Goal: Task Accomplishment & Management: Manage account settings

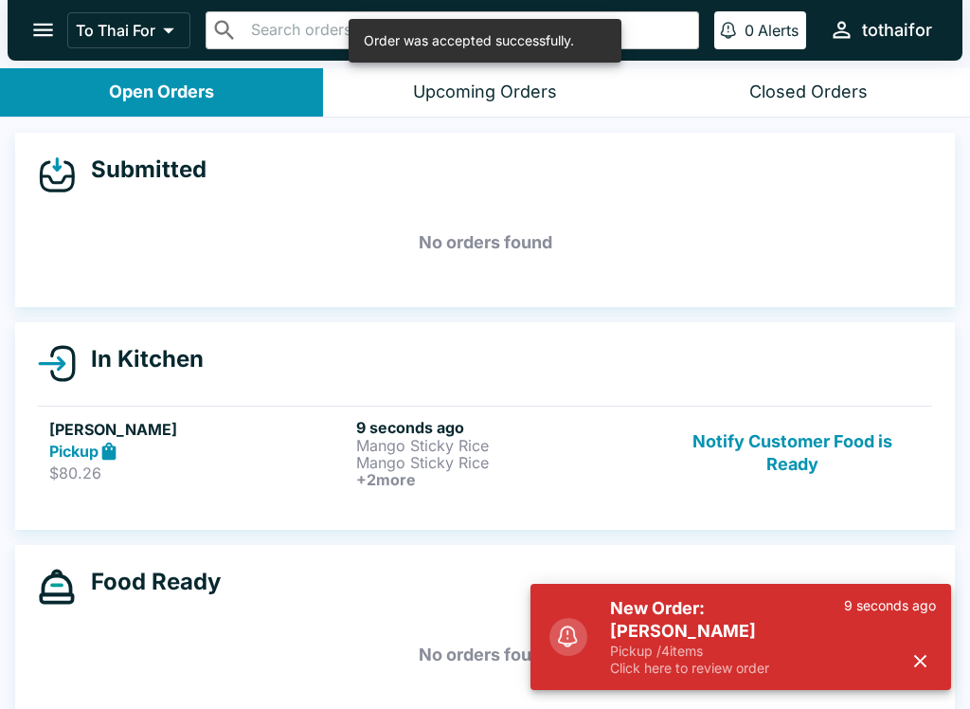
click at [170, 477] on p "$80.26" at bounding box center [198, 472] width 299 height 19
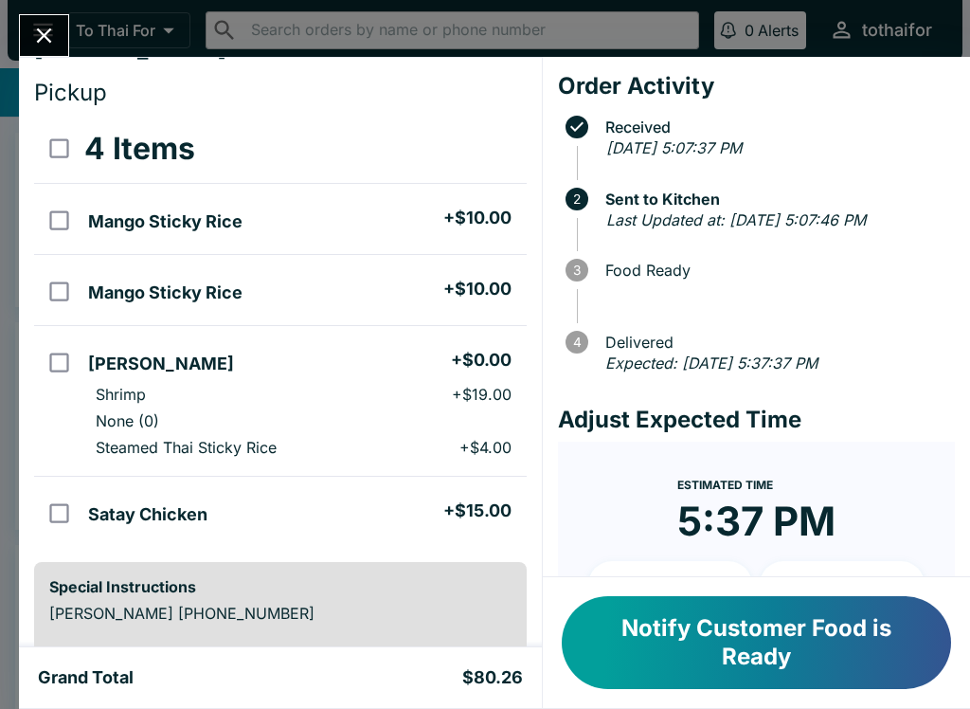
scroll to position [37, 0]
click at [47, 50] on button "Close" at bounding box center [44, 35] width 48 height 41
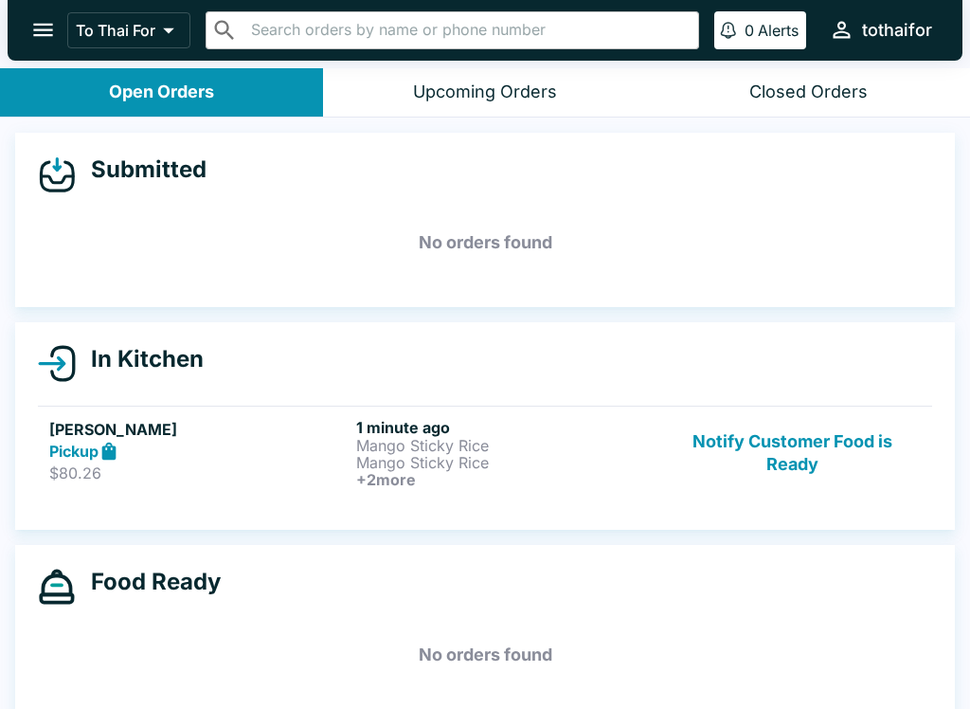
click at [102, 485] on div "[PERSON_NAME] Pickup $80.26" at bounding box center [198, 453] width 299 height 70
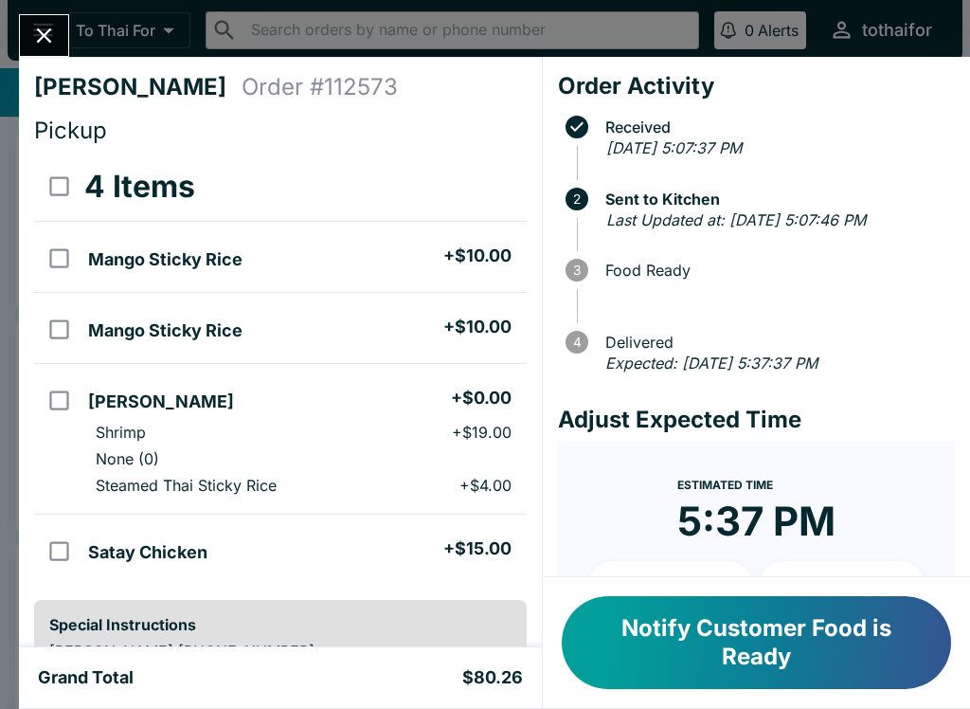
click at [56, 43] on icon "Close" at bounding box center [44, 36] width 26 height 26
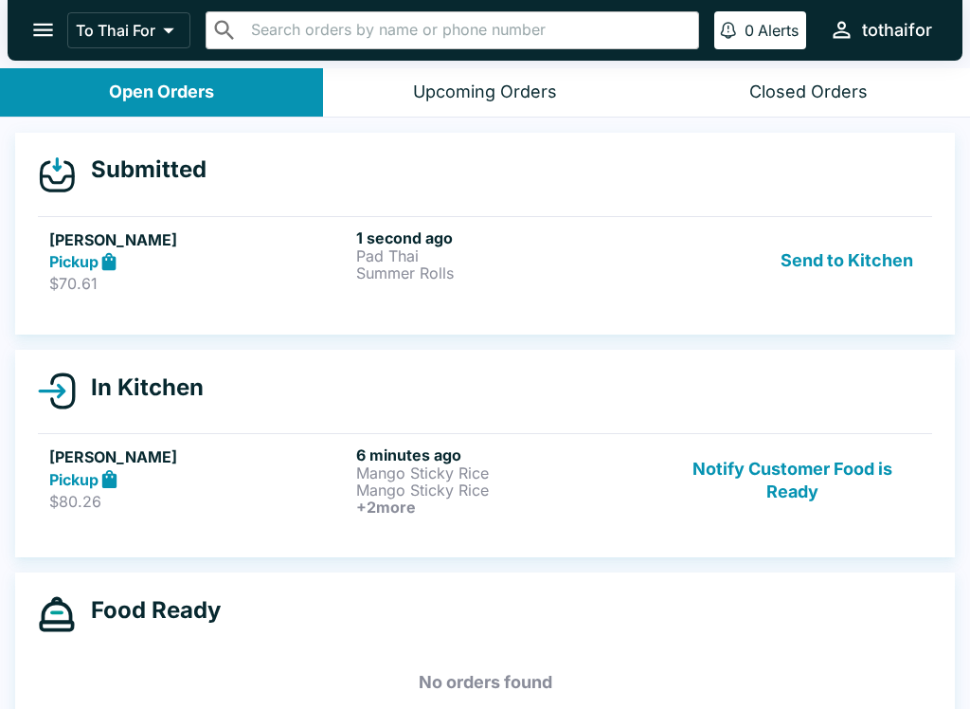
click at [851, 257] on button "Send to Kitchen" at bounding box center [847, 260] width 148 height 65
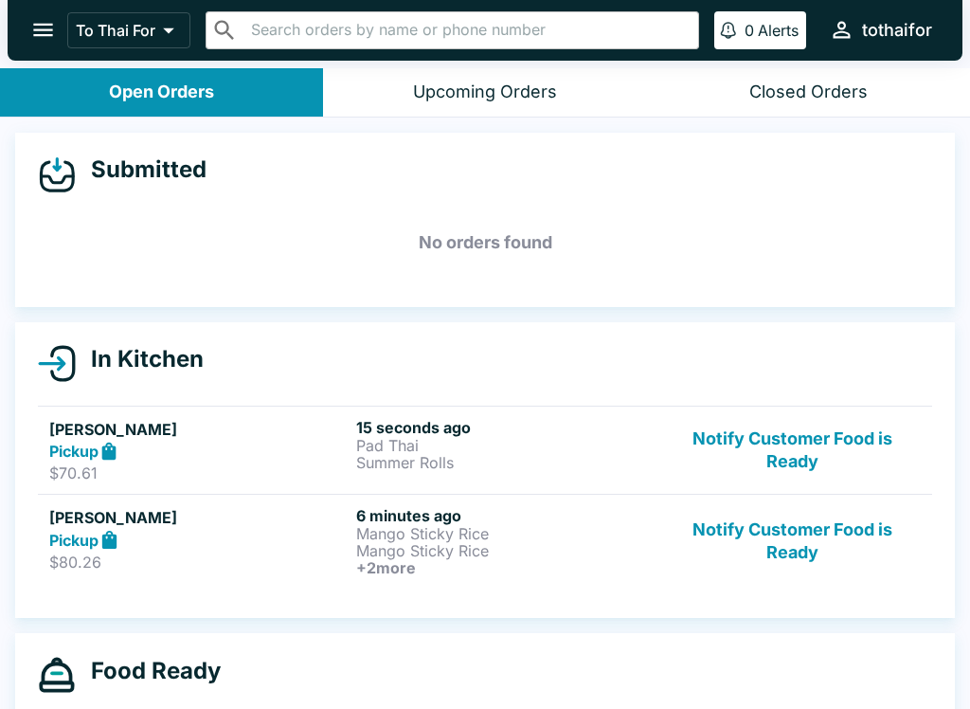
click at [84, 451] on strong "Pickup" at bounding box center [73, 450] width 49 height 19
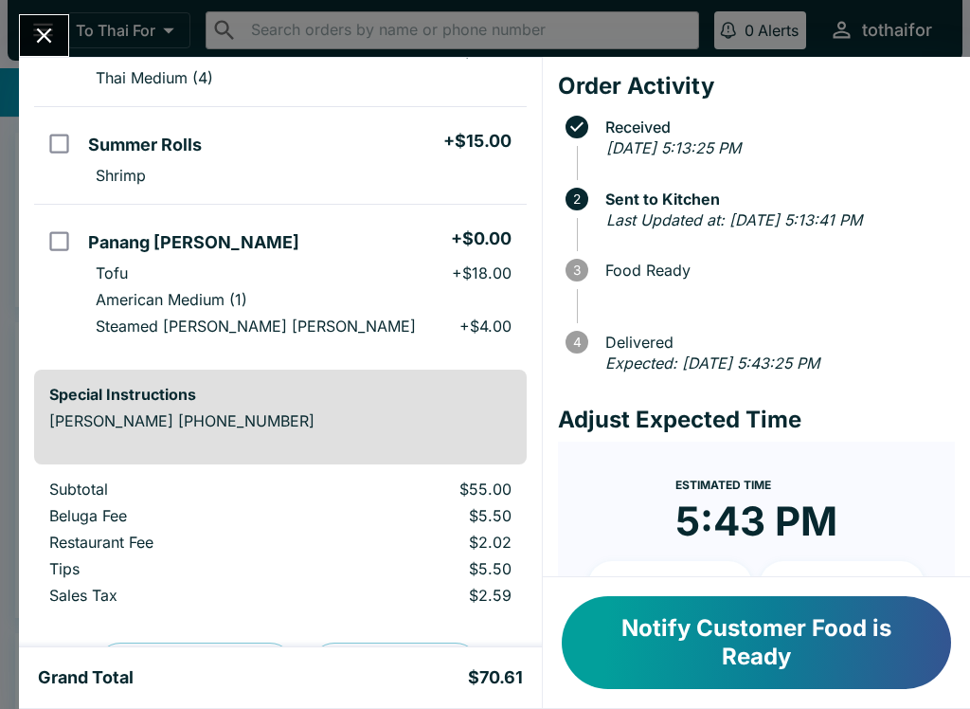
scroll to position [240, 0]
click at [41, 29] on icon "Close" at bounding box center [44, 36] width 26 height 26
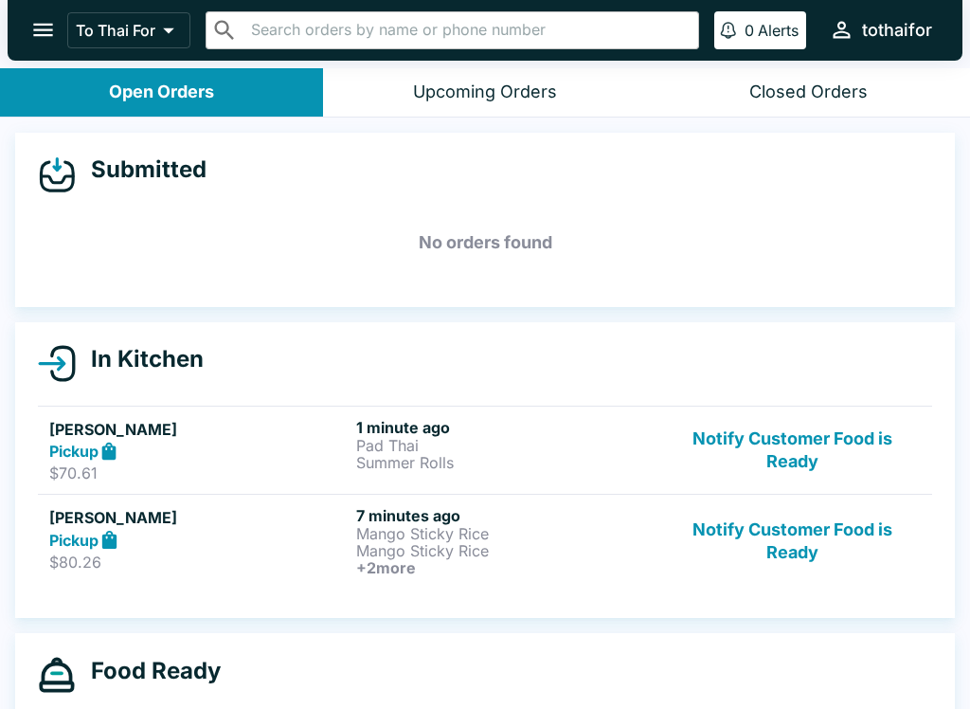
click at [509, 547] on p "Mango Sticky Rice" at bounding box center [505, 550] width 299 height 17
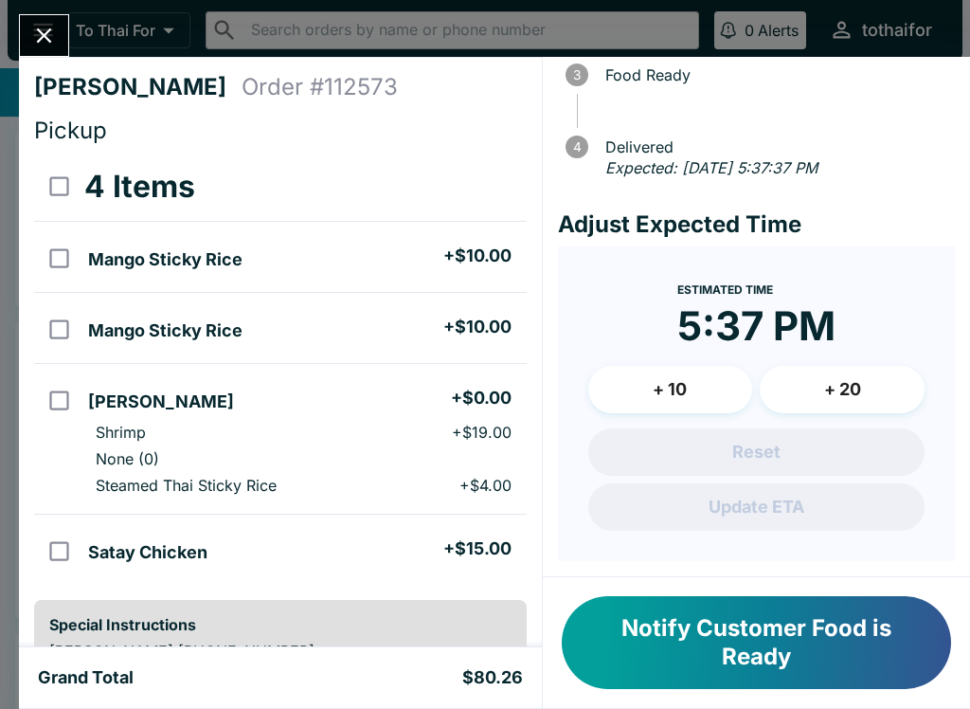
scroll to position [216, 0]
click at [81, 40] on div "[PERSON_NAME] Order # 112573 Pickup 4 Items Mango Sticky Rice + $10.00 Mango St…" at bounding box center [485, 354] width 970 height 709
click at [80, 40] on button "To Thai For" at bounding box center [128, 30] width 123 height 36
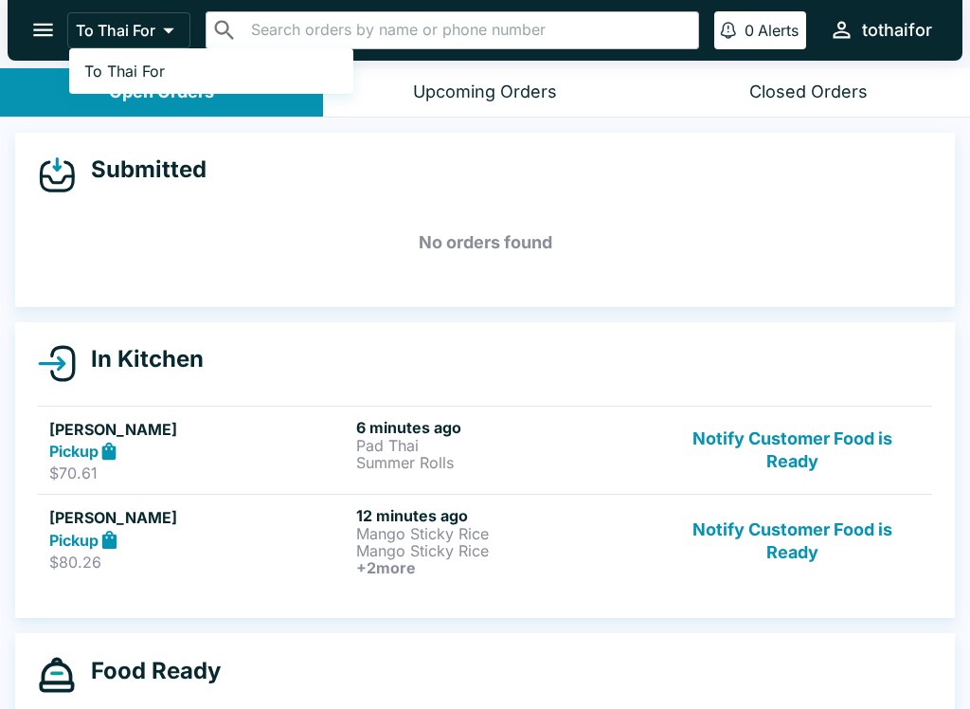
click at [572, 249] on div at bounding box center [485, 354] width 970 height 709
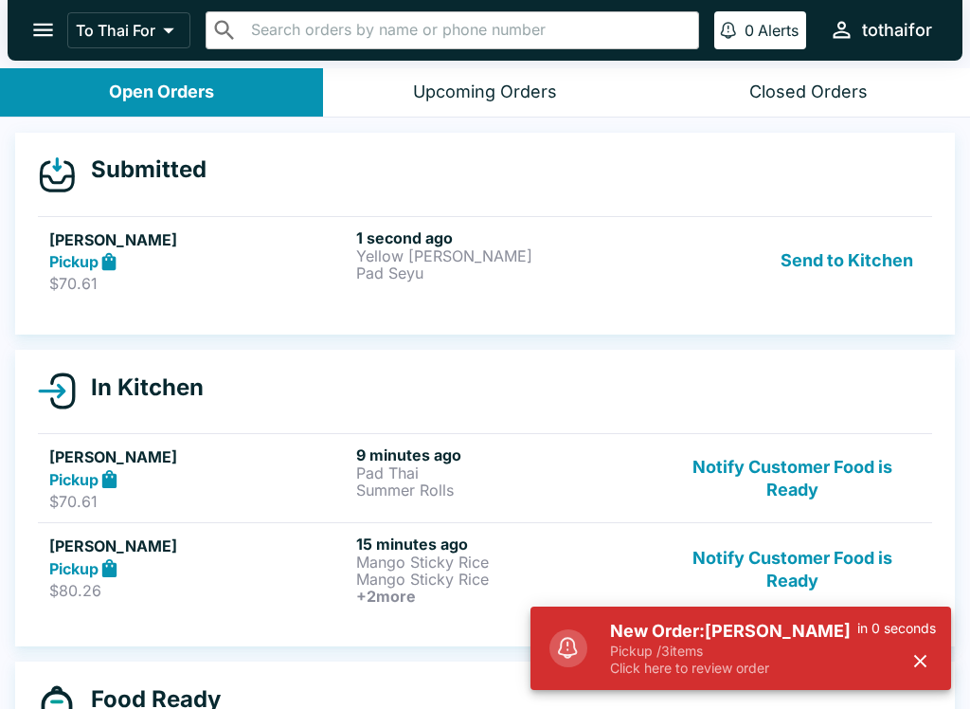
click at [315, 259] on div "Pickup" at bounding box center [198, 262] width 299 height 22
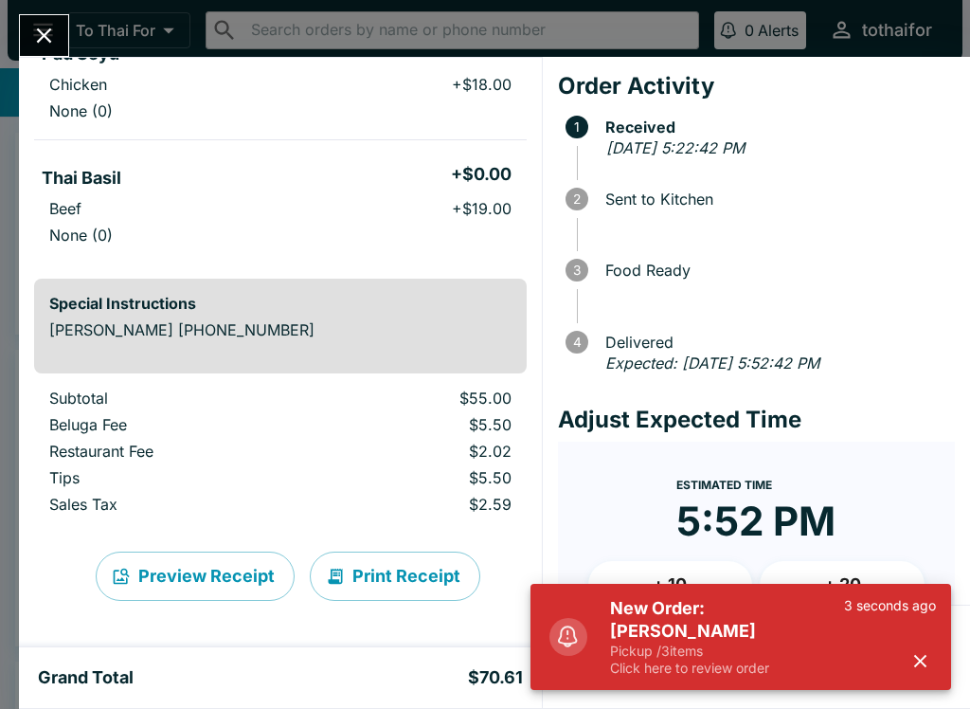
click at [927, 657] on icon "button" at bounding box center [920, 661] width 12 height 12
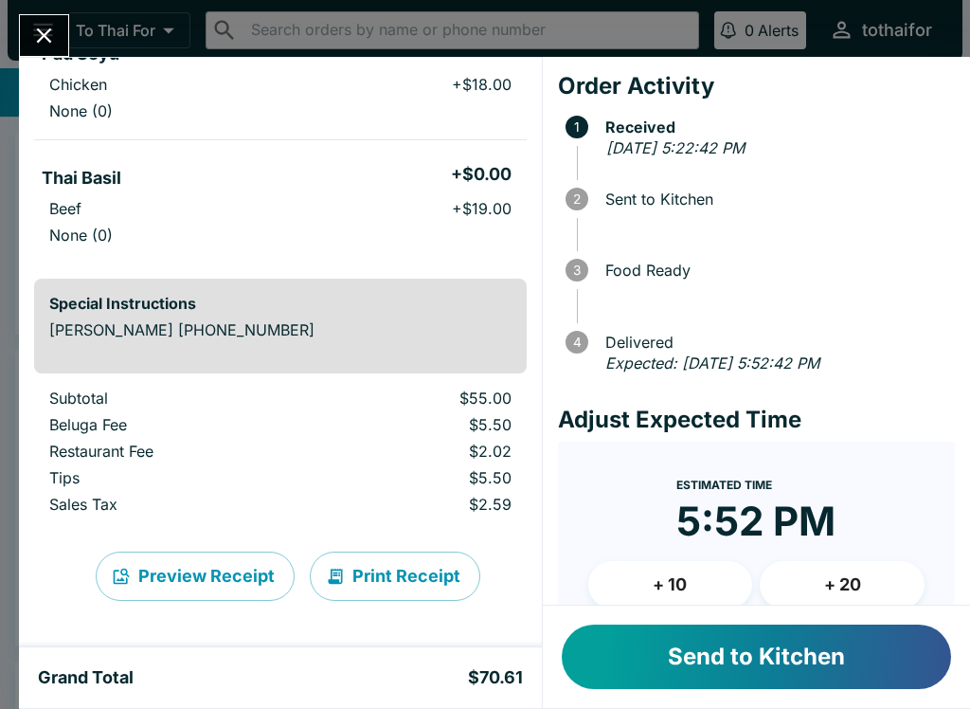
click at [823, 633] on button "Send to Kitchen" at bounding box center [756, 656] width 389 height 64
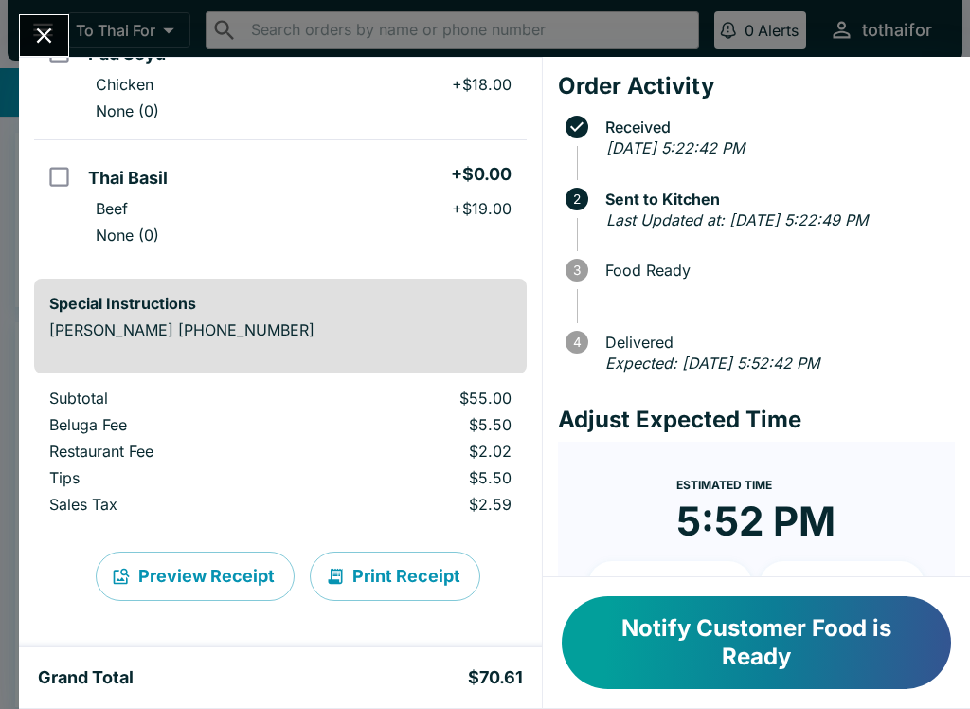
click at [20, 34] on button "Close" at bounding box center [44, 35] width 48 height 41
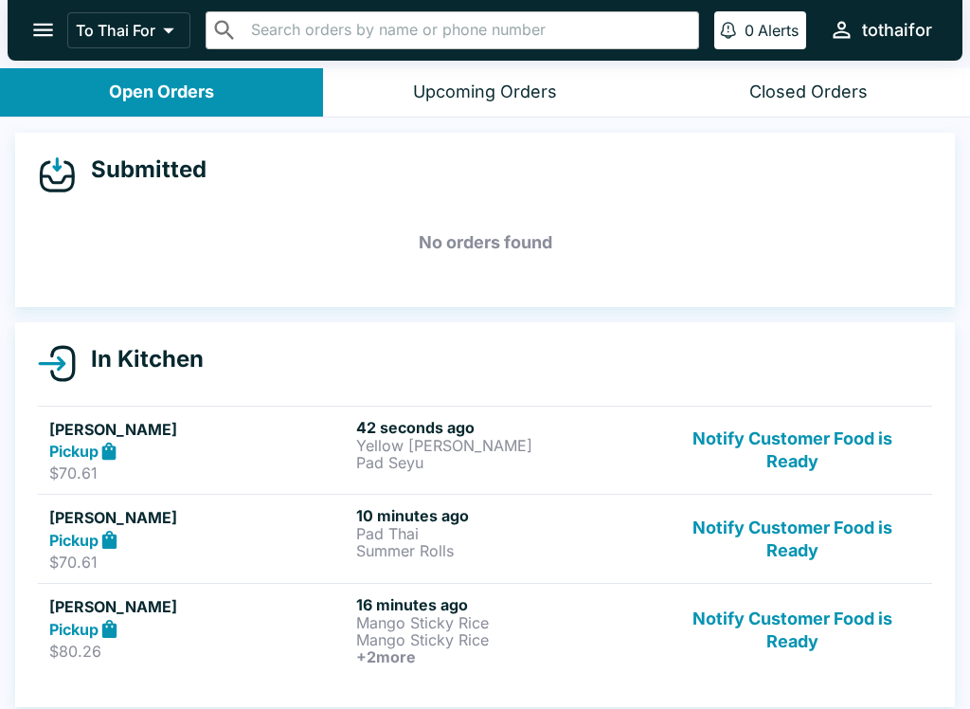
click at [810, 637] on button "Notify Customer Food is Ready" at bounding box center [792, 630] width 257 height 70
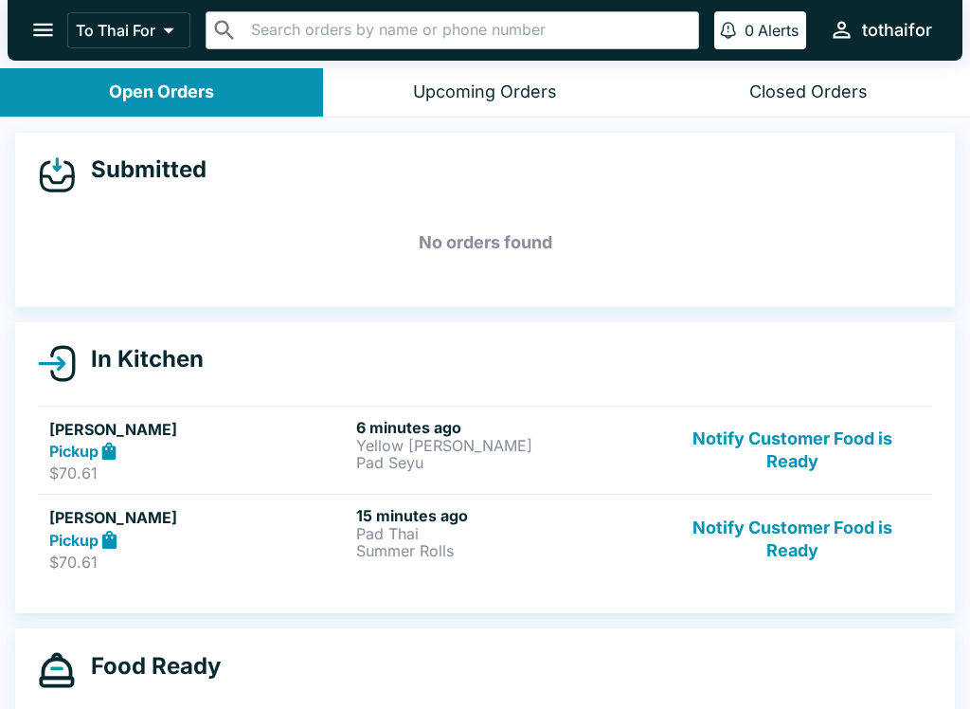
click at [832, 526] on button "Notify Customer Food is Ready" at bounding box center [792, 538] width 257 height 65
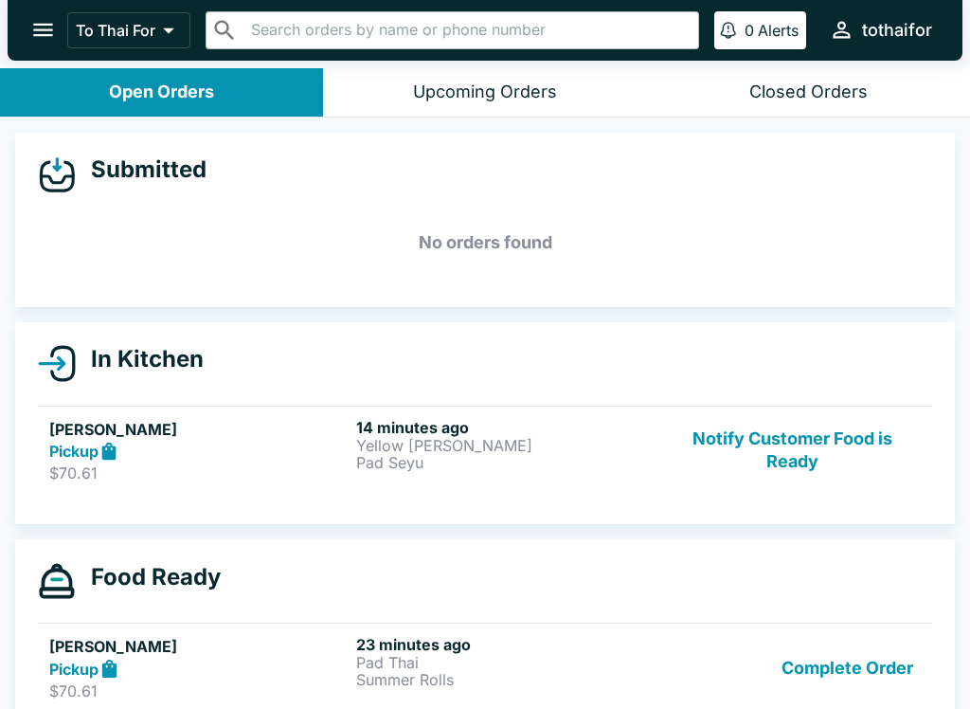
click at [808, 456] on button "Notify Customer Food is Ready" at bounding box center [792, 450] width 257 height 65
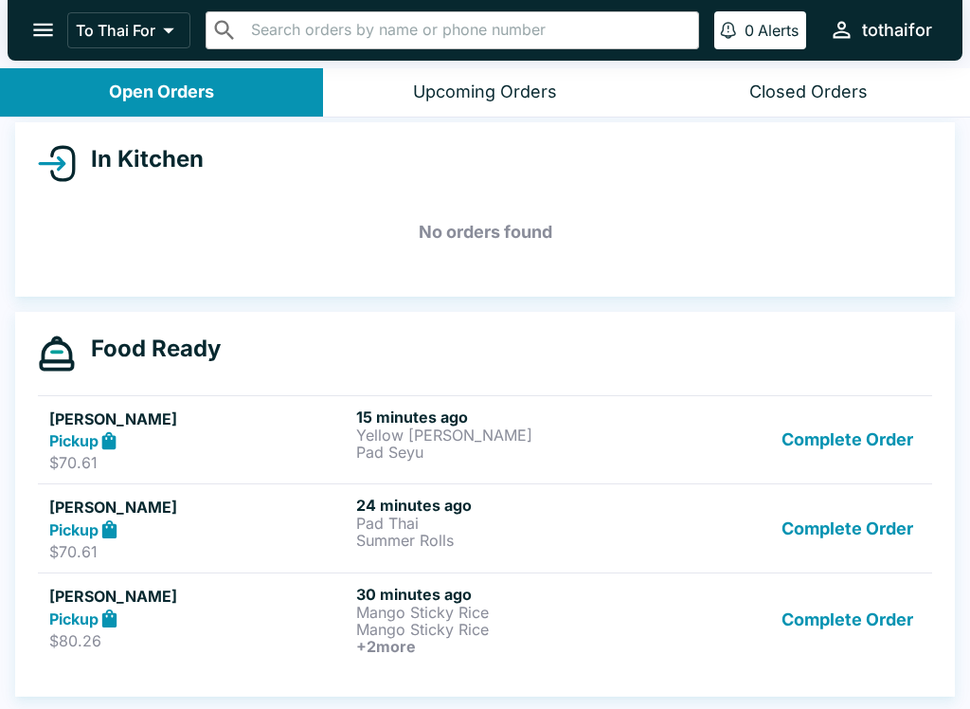
scroll to position [200, 0]
click at [269, 425] on h5 "[PERSON_NAME]" at bounding box center [198, 418] width 299 height 23
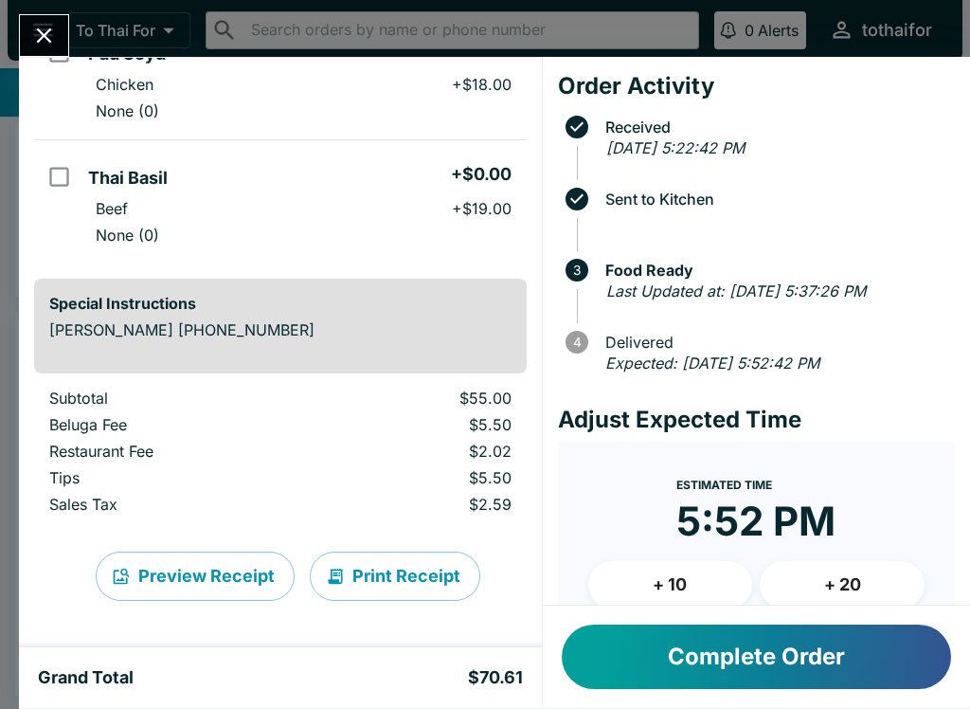
scroll to position [330, 0]
click at [856, 665] on button "Complete Order" at bounding box center [756, 656] width 389 height 64
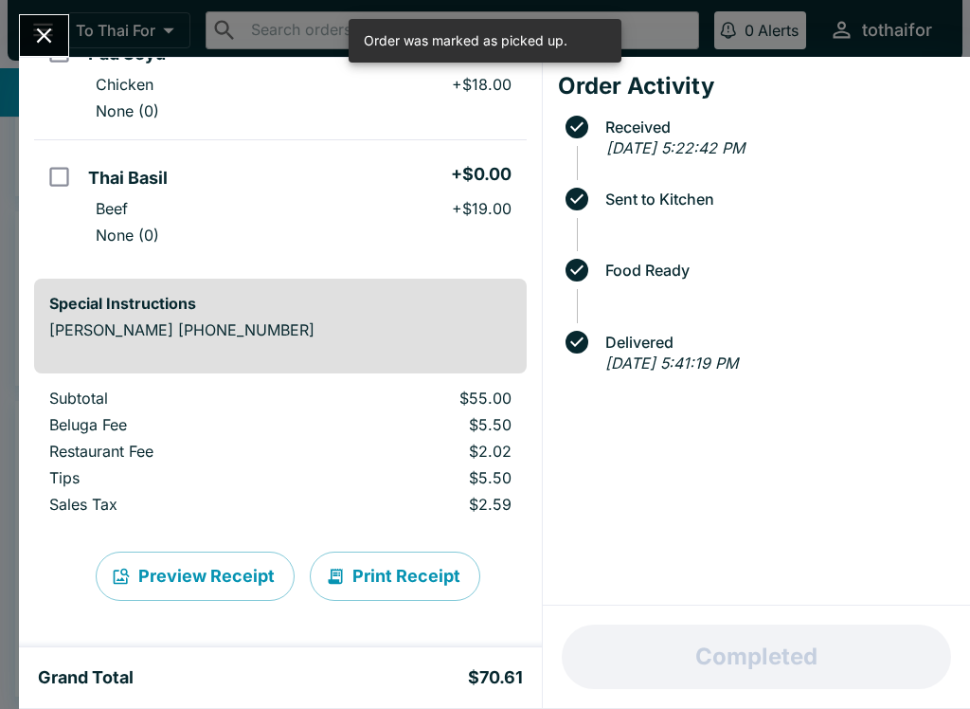
scroll to position [111, 0]
click at [46, 37] on icon "Close" at bounding box center [44, 35] width 15 height 15
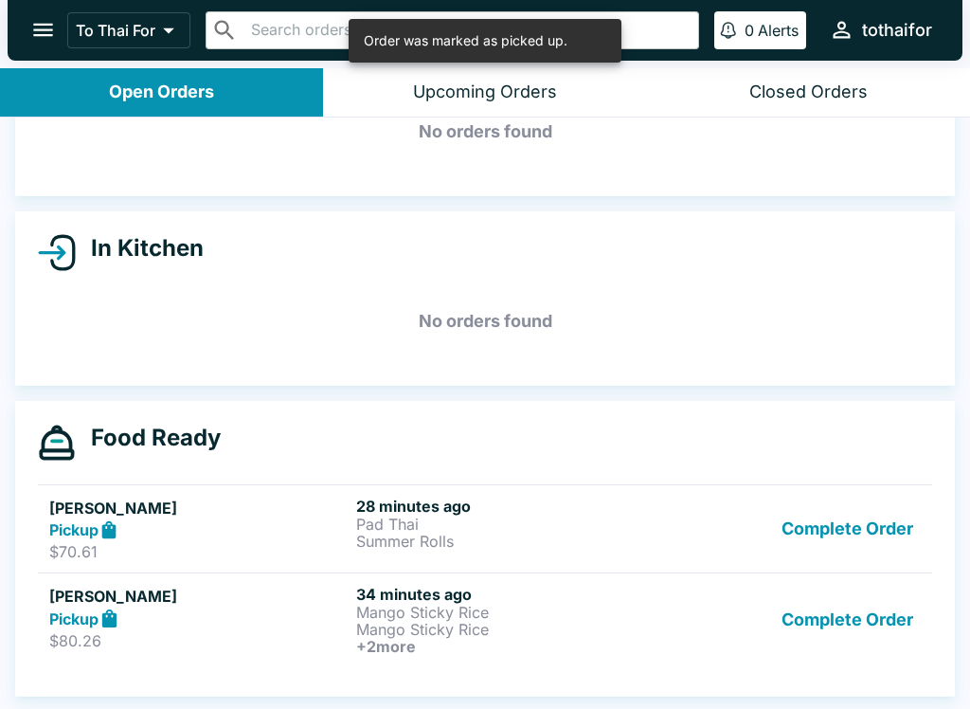
scroll to position [3, 0]
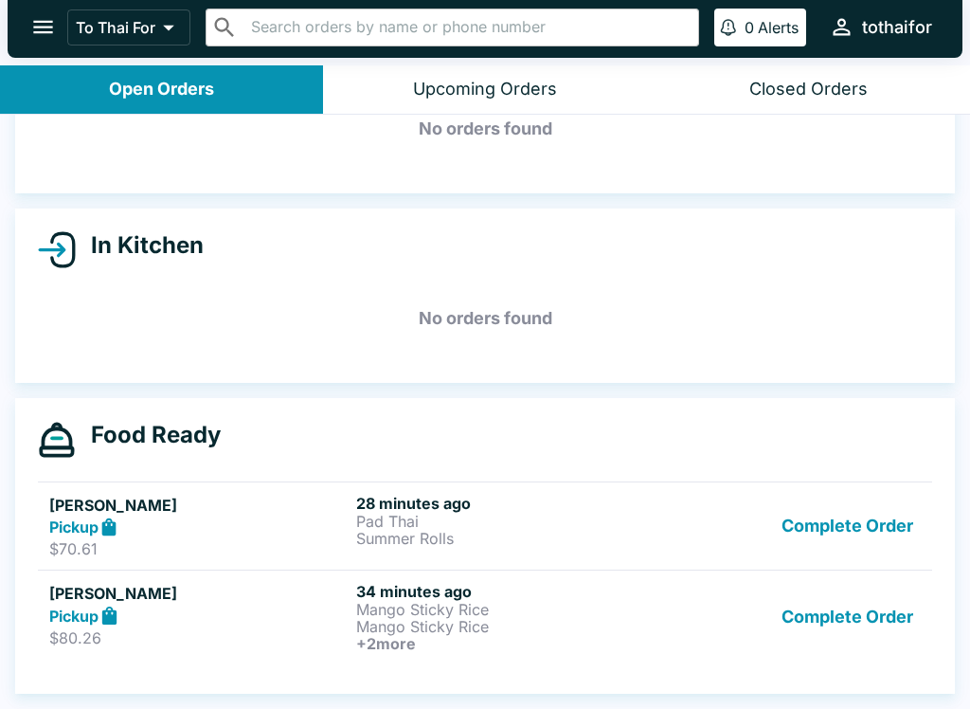
click at [876, 520] on button "Complete Order" at bounding box center [847, 526] width 147 height 65
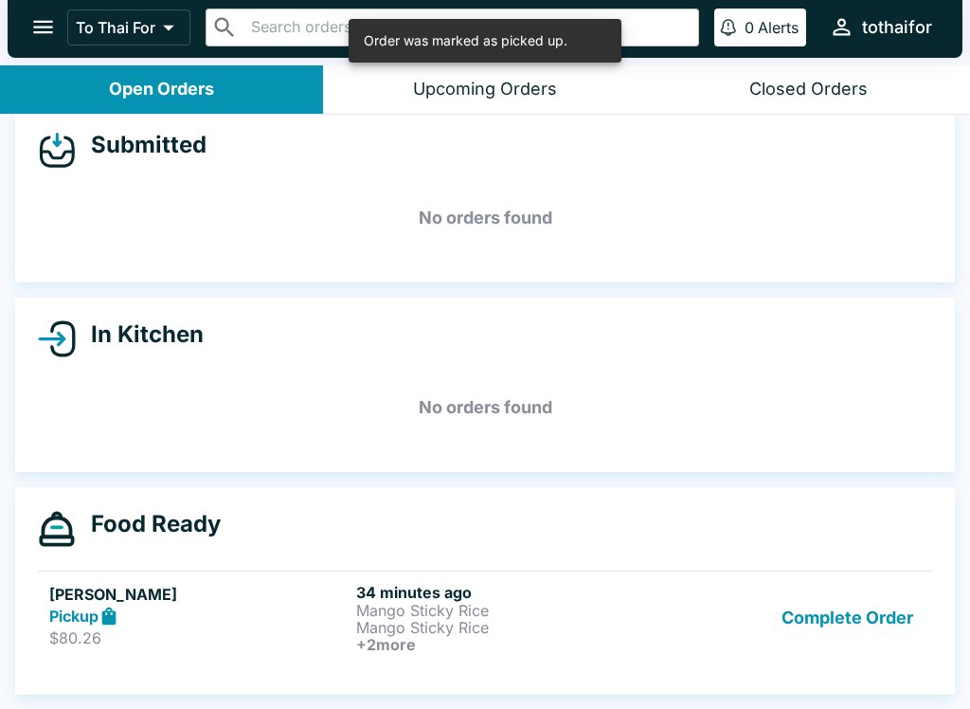
scroll to position [22, 0]
click at [790, 79] on div "Closed Orders" at bounding box center [808, 90] width 118 height 22
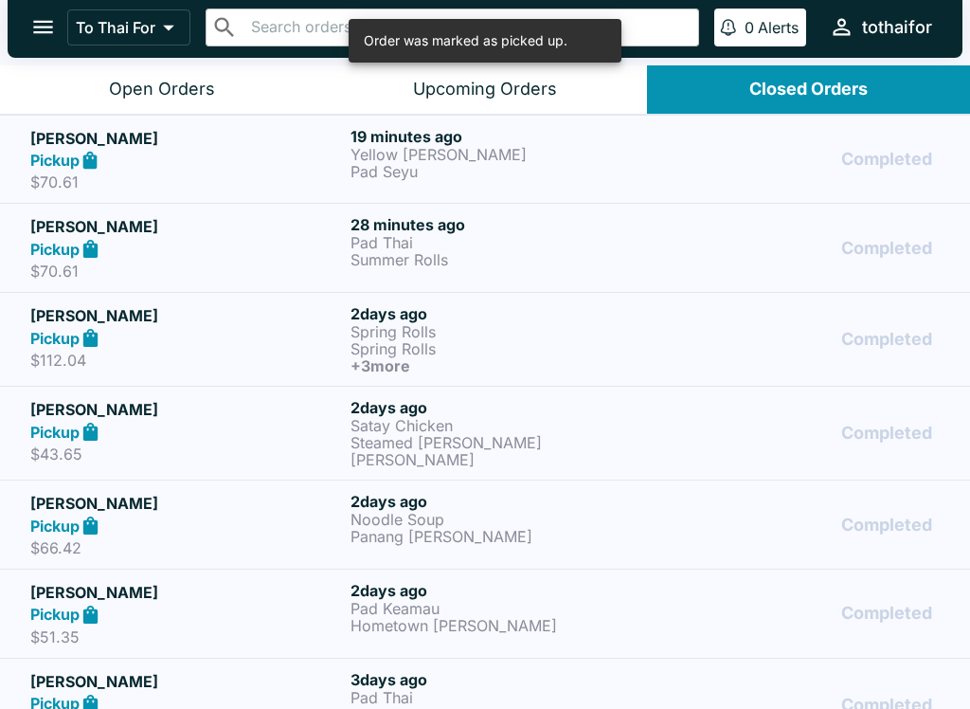
scroll to position [0, 0]
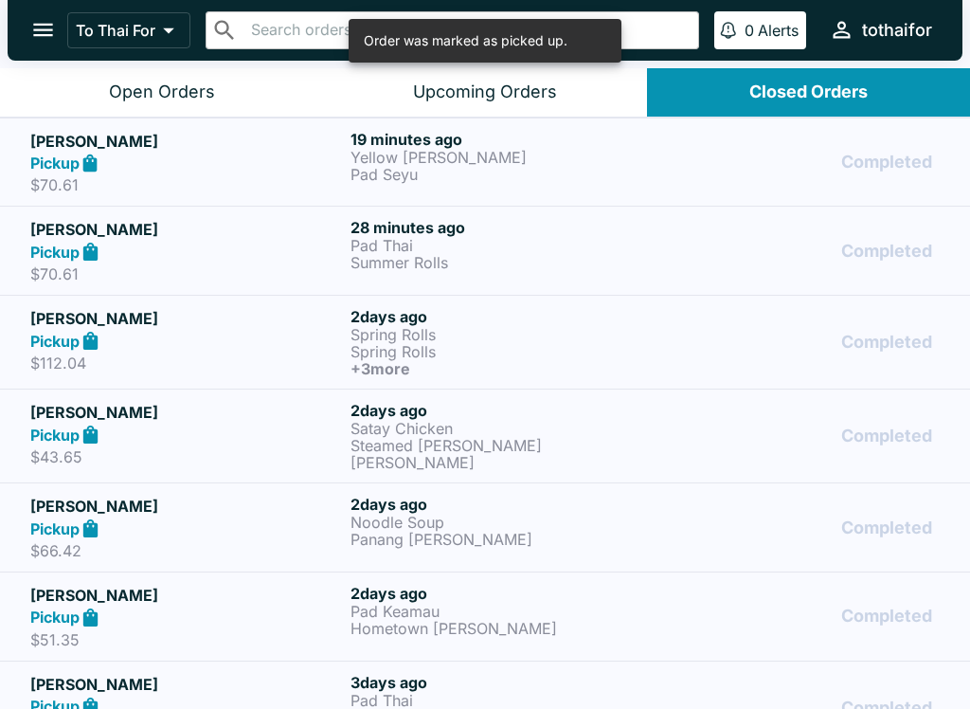
click at [564, 255] on p "Summer Rolls" at bounding box center [507, 262] width 313 height 17
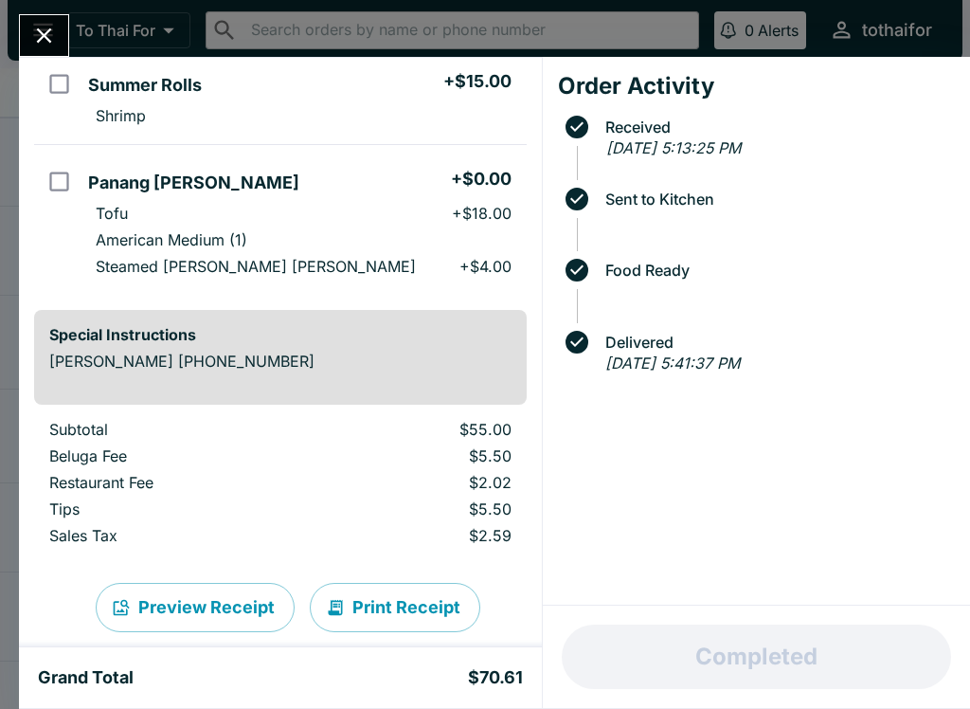
click at [53, 39] on icon "Close" at bounding box center [44, 36] width 26 height 26
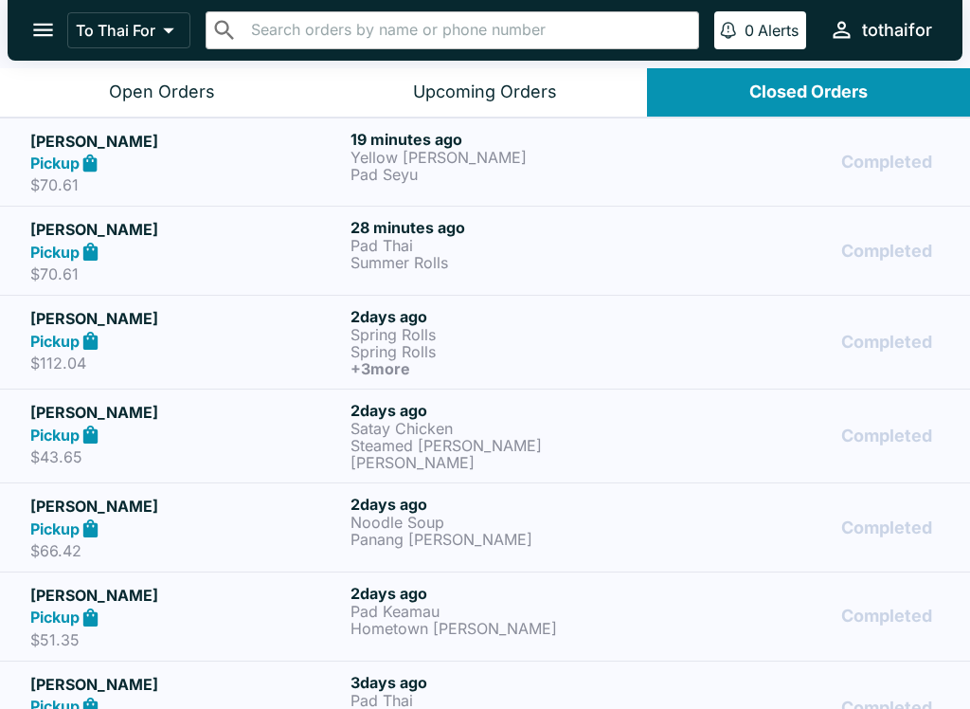
click at [169, 94] on div "Open Orders" at bounding box center [162, 92] width 106 height 22
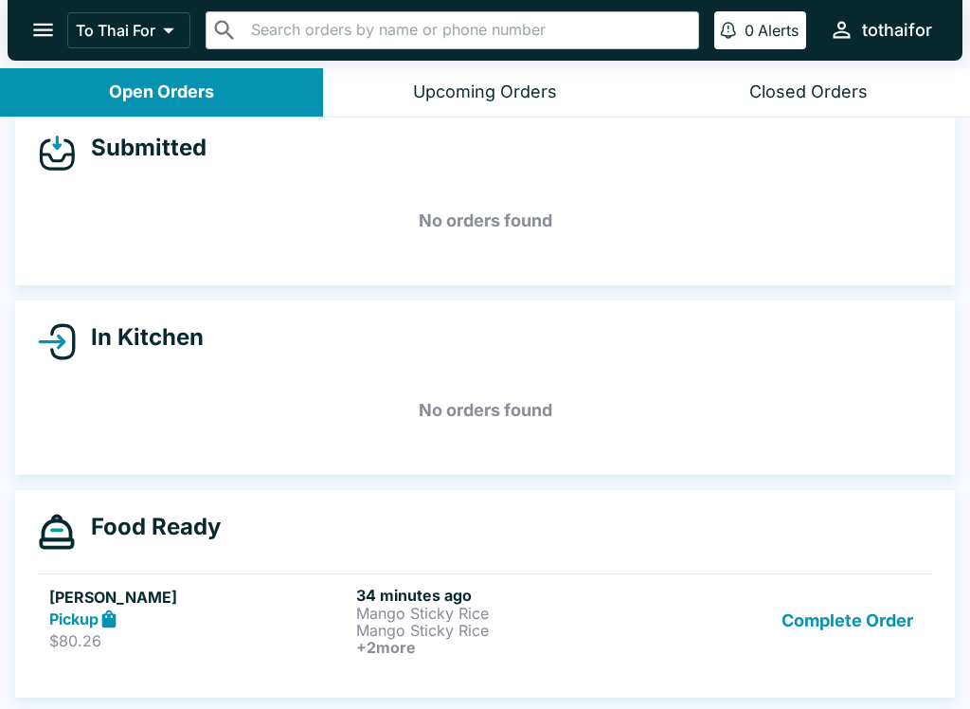
scroll to position [3, 0]
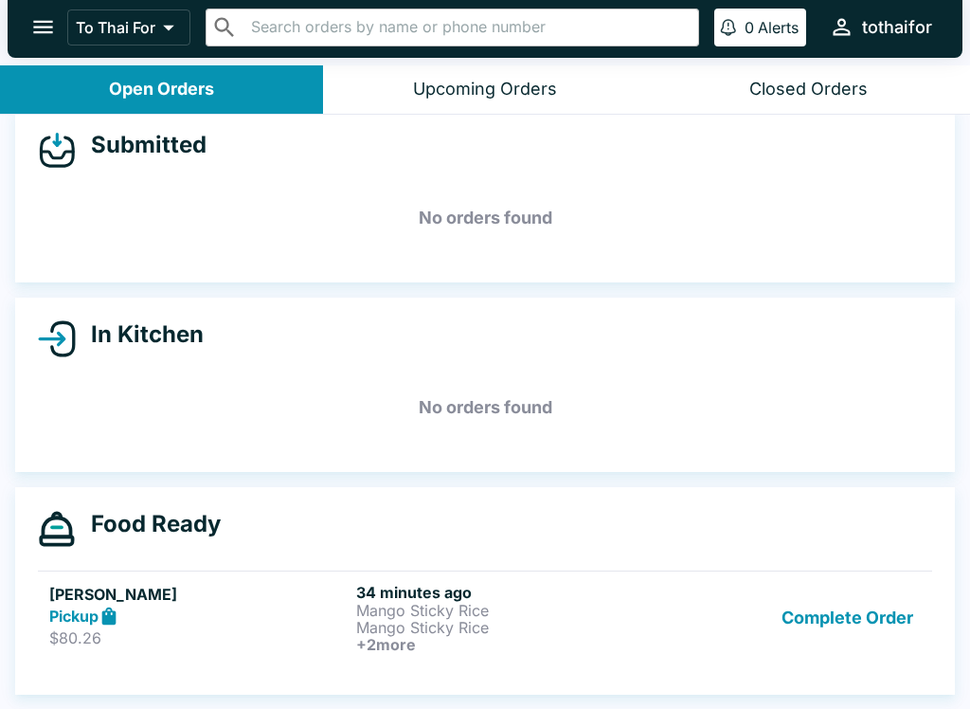
click at [863, 619] on button "Complete Order" at bounding box center [847, 618] width 147 height 70
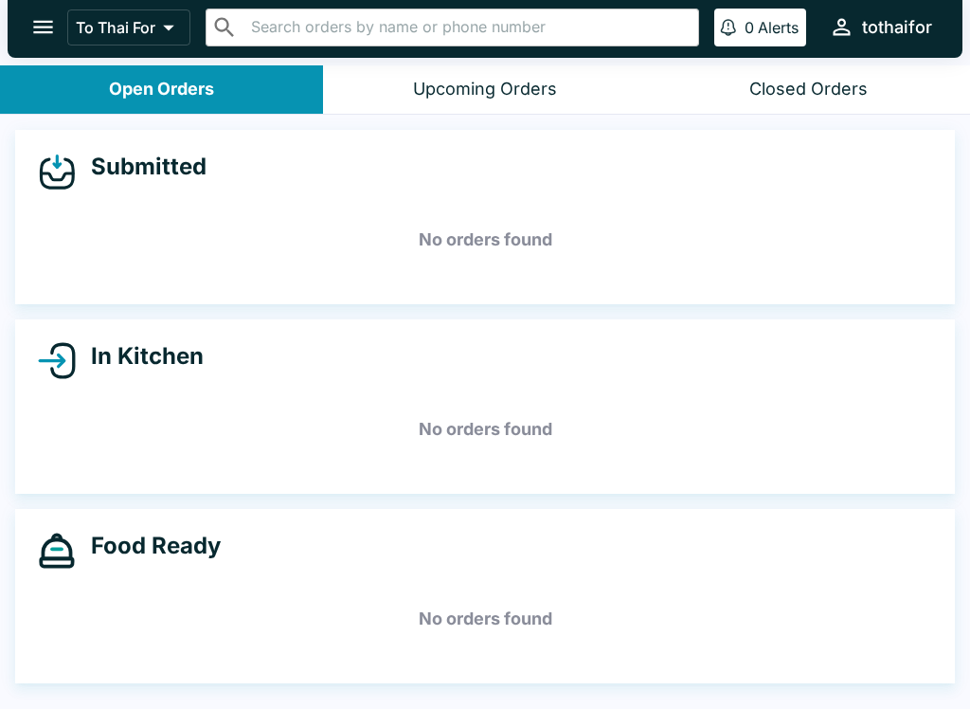
scroll to position [0, 0]
click at [852, 76] on button "Closed Orders" at bounding box center [808, 89] width 323 height 48
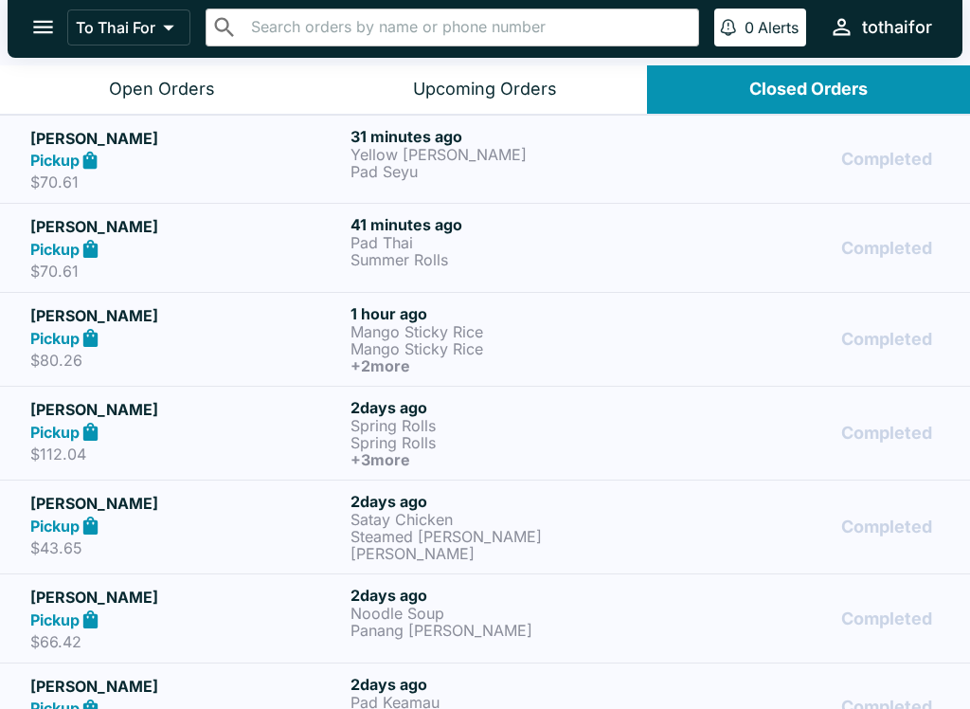
click at [572, 245] on p "Pad Thai" at bounding box center [507, 242] width 313 height 17
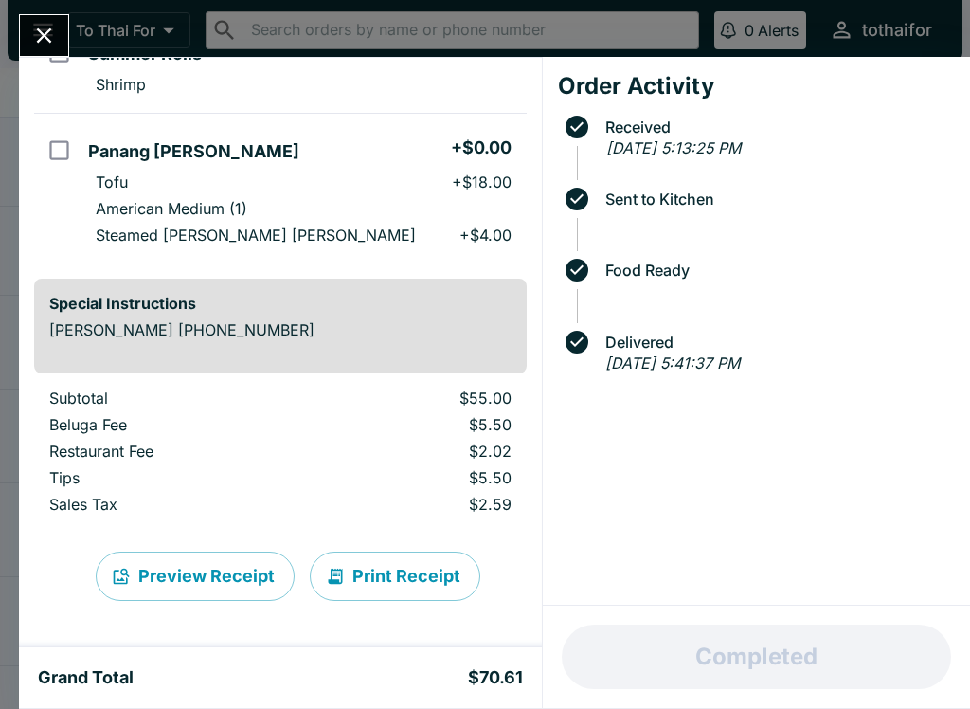
scroll to position [330, 0]
click at [44, 23] on icon "Close" at bounding box center [44, 36] width 26 height 26
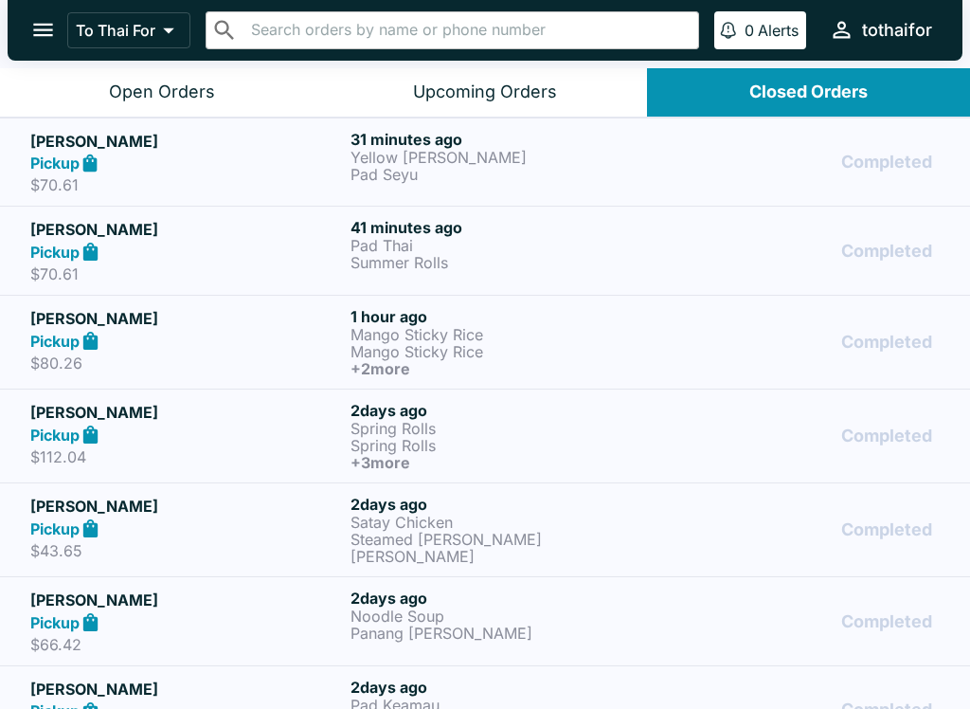
click at [509, 149] on p "Yellow [PERSON_NAME]" at bounding box center [507, 157] width 313 height 17
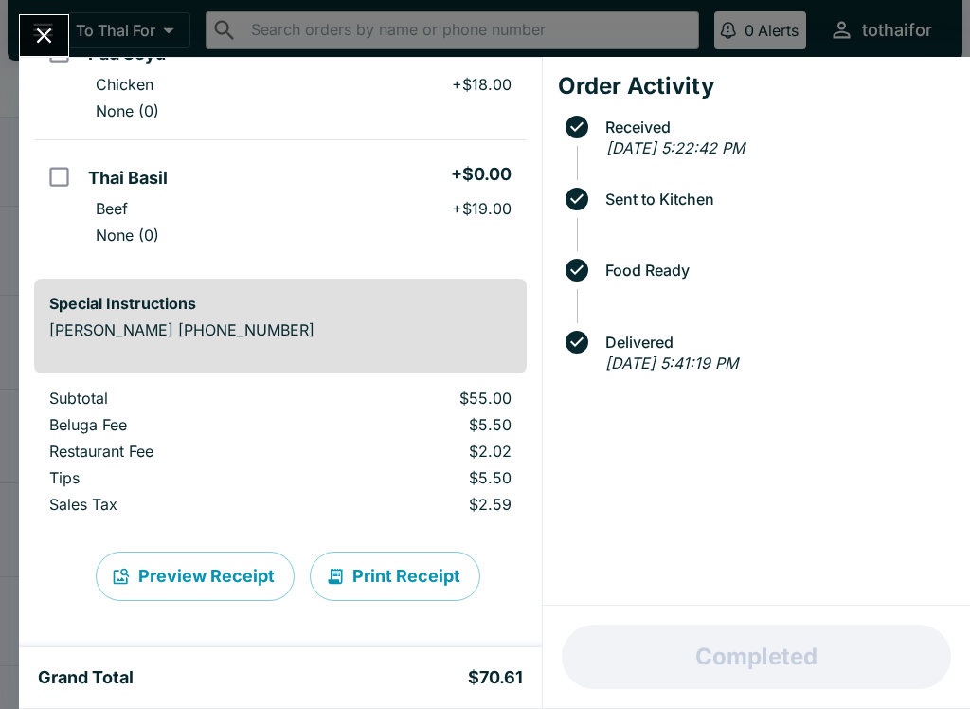
click at [47, 21] on button "Close" at bounding box center [44, 35] width 48 height 41
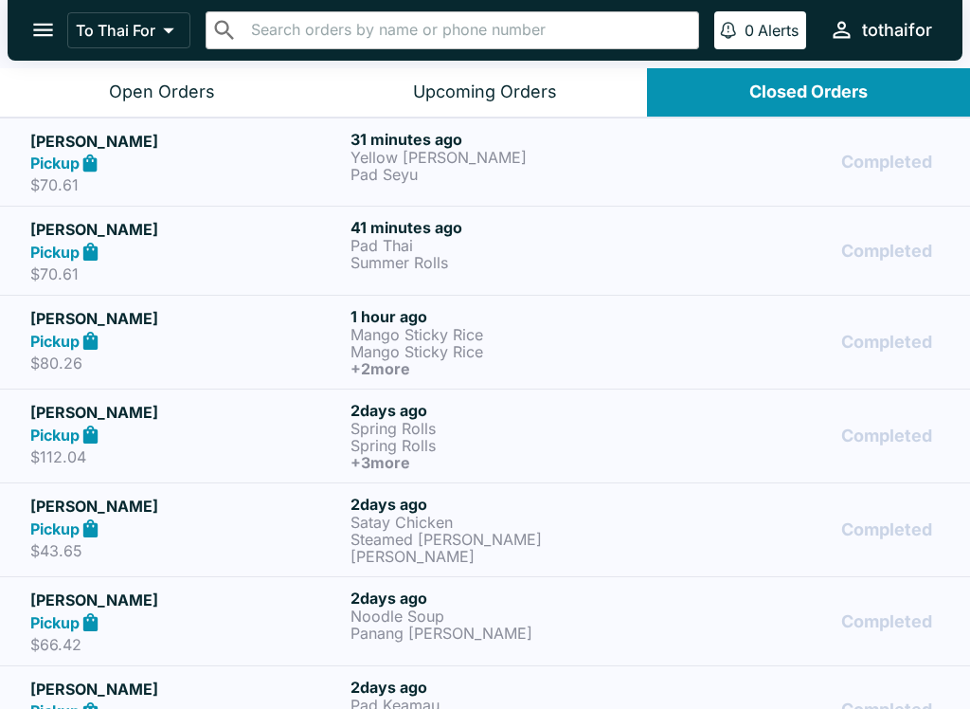
click at [522, 332] on p "Mango Sticky Rice" at bounding box center [507, 334] width 313 height 17
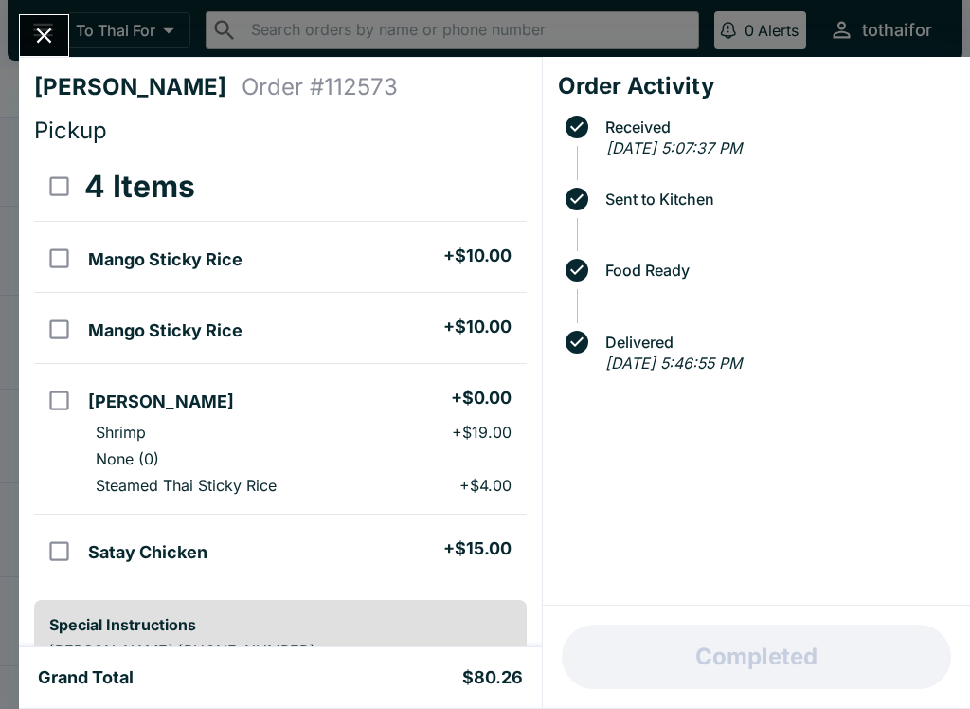
scroll to position [-24, 0]
click at [52, 39] on icon "Close" at bounding box center [44, 36] width 26 height 26
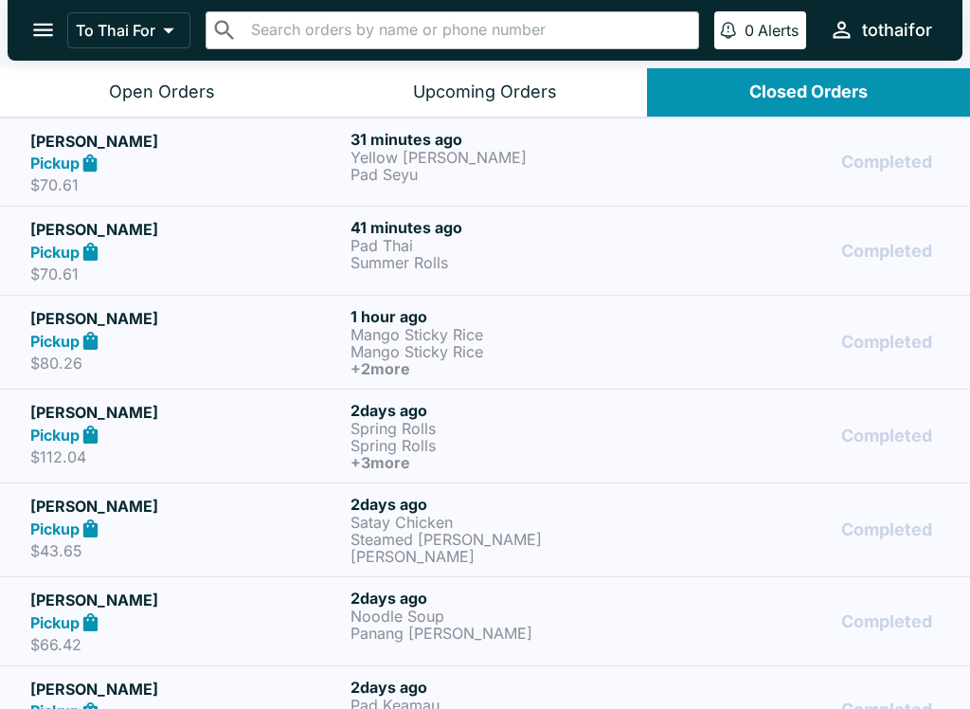
click at [198, 82] on div "Open Orders" at bounding box center [162, 92] width 106 height 22
